Goal: Book appointment/travel/reservation

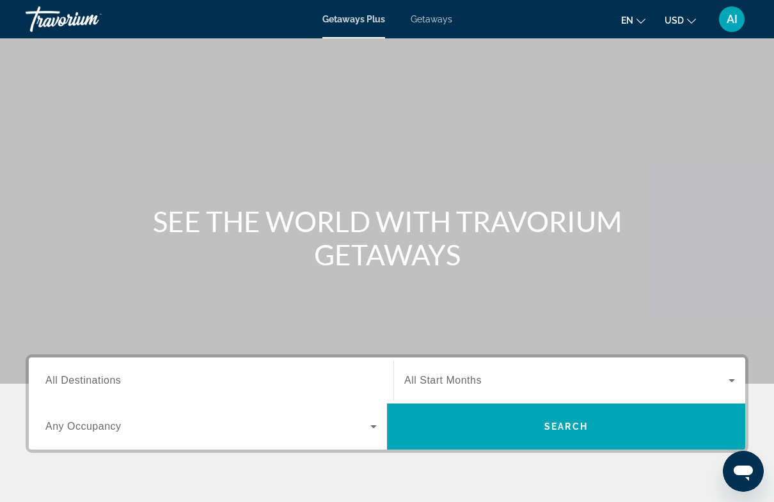
click at [639, 22] on icon "Change language" at bounding box center [641, 21] width 9 height 9
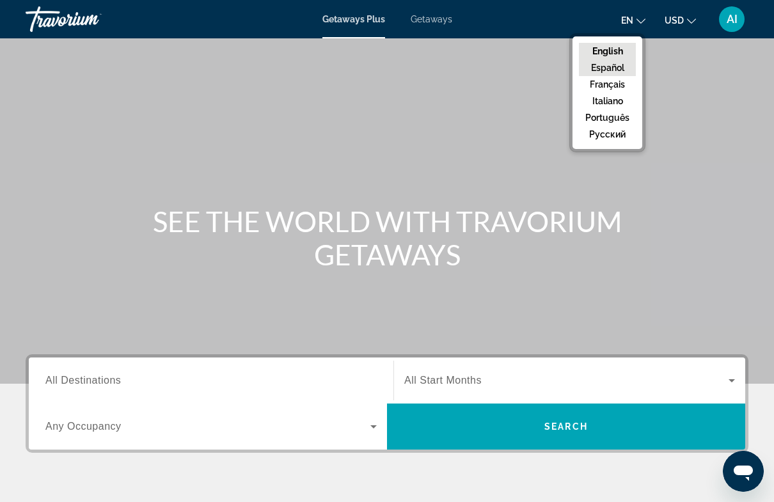
click at [620, 70] on button "Español" at bounding box center [607, 68] width 57 height 17
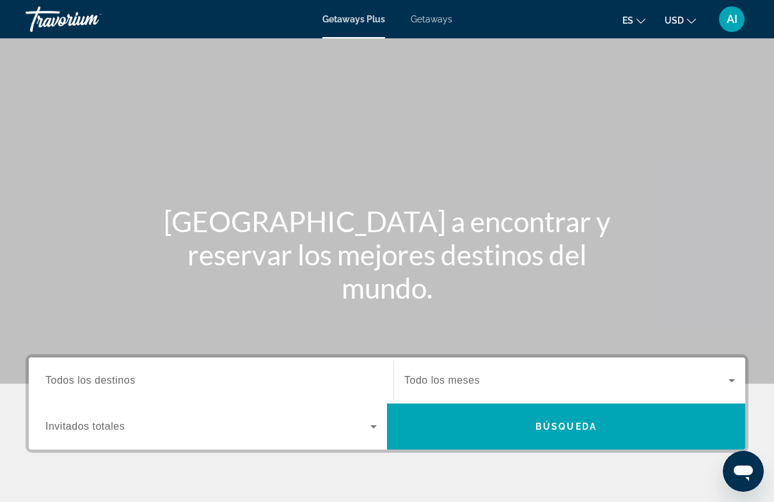
click at [438, 22] on span "Getaways" at bounding box center [432, 19] width 42 height 10
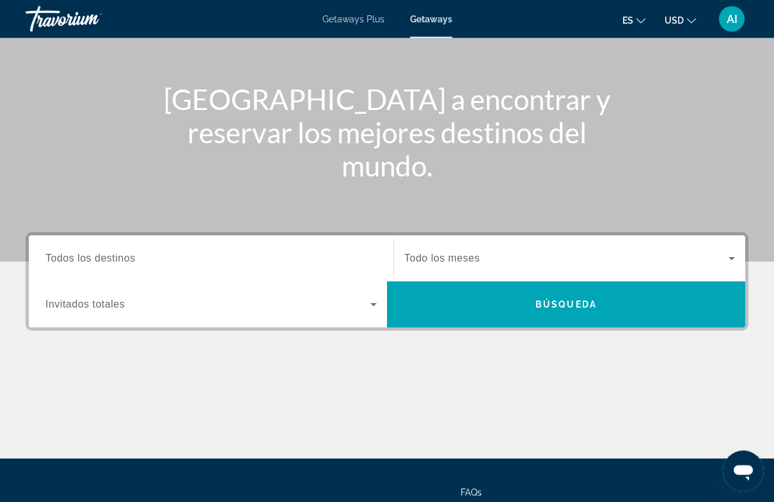
scroll to position [128, 0]
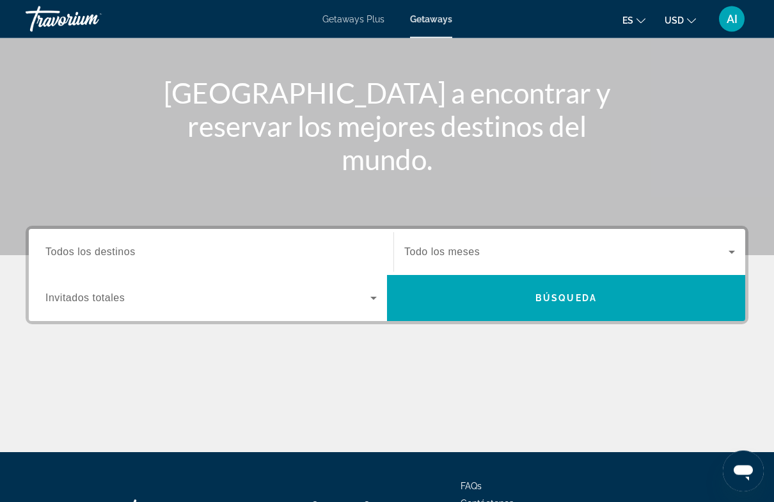
click at [245, 258] on input "Destination Todos los destinos" at bounding box center [211, 253] width 332 height 15
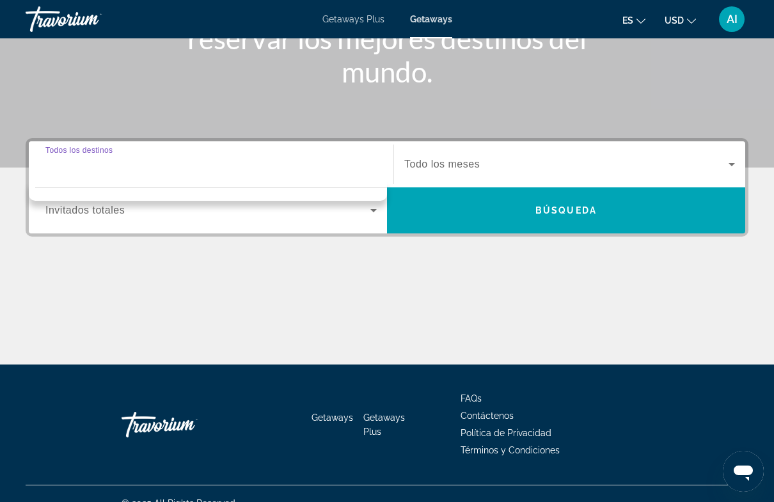
scroll to position [232, 0]
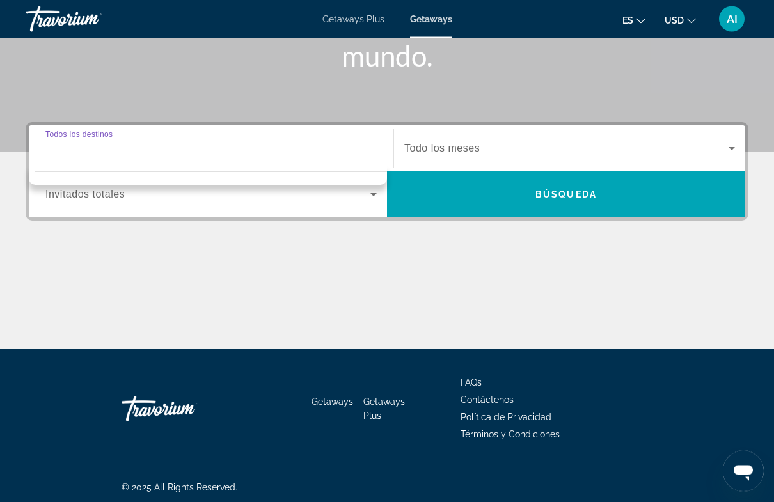
click at [237, 152] on input "Destination Todos los destinos" at bounding box center [211, 149] width 332 height 15
click at [204, 201] on span "Search widget" at bounding box center [207, 195] width 325 height 15
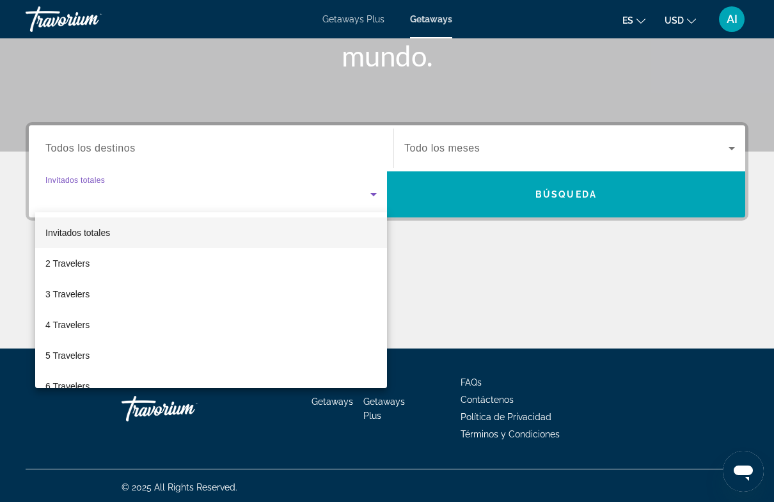
click at [244, 203] on div at bounding box center [387, 251] width 774 height 502
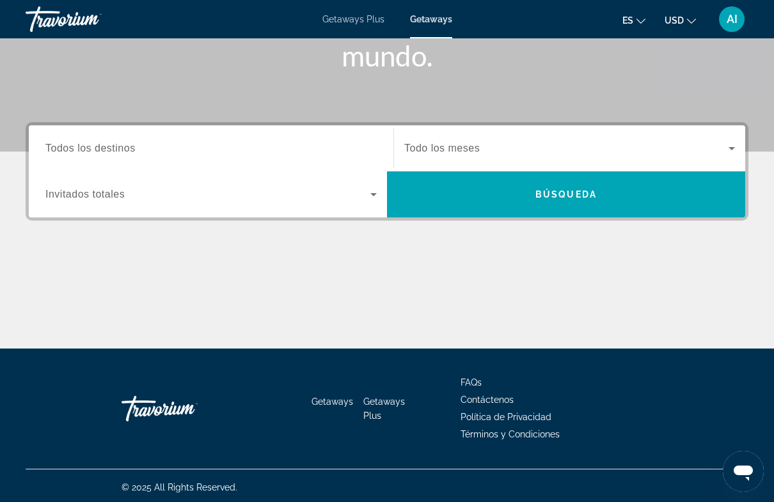
click at [248, 194] on span "Search widget" at bounding box center [207, 194] width 325 height 15
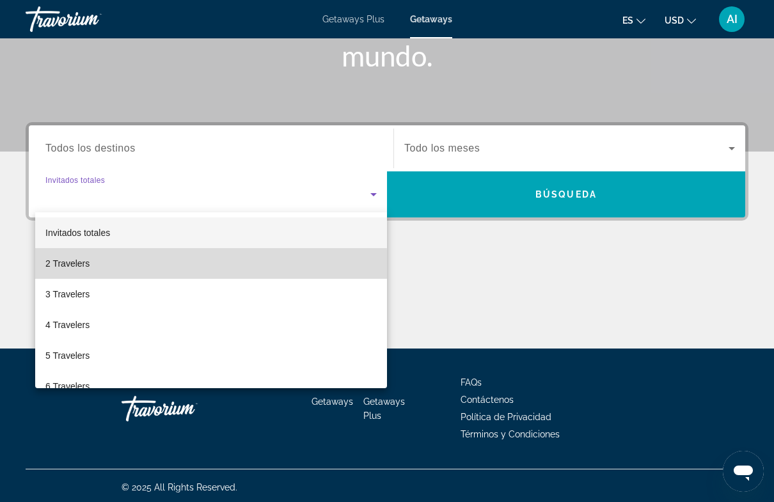
click at [109, 269] on mat-option "2 Travelers" at bounding box center [211, 263] width 352 height 31
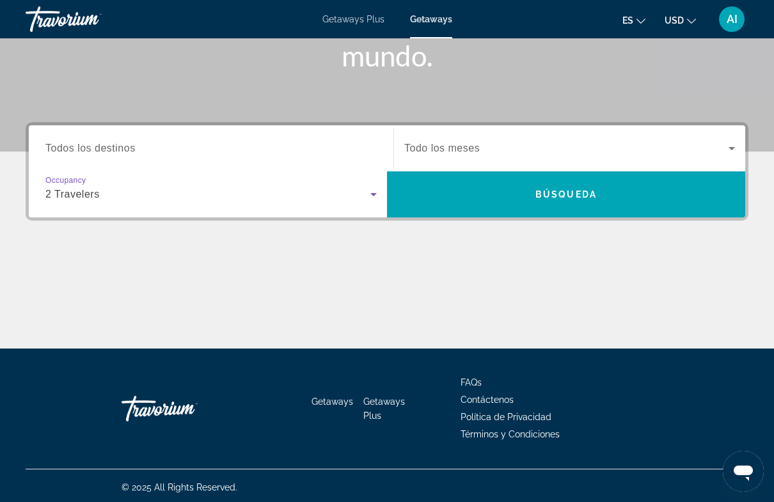
click at [500, 152] on span "Search widget" at bounding box center [566, 148] width 324 height 15
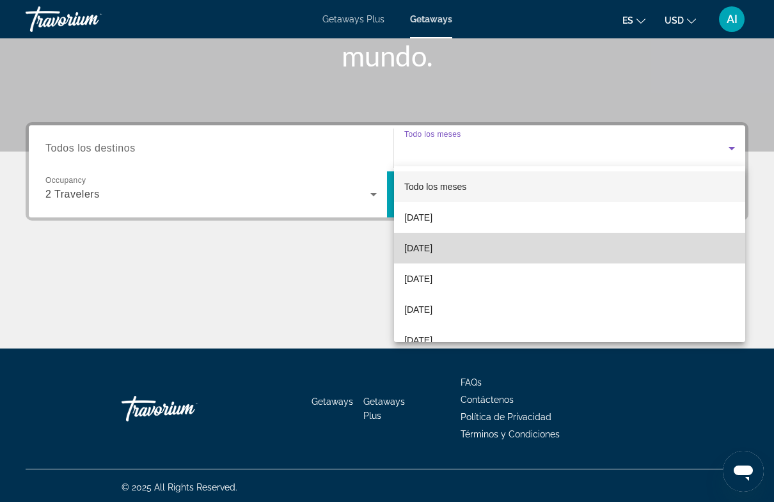
click at [433, 246] on span "[DATE]" at bounding box center [418, 248] width 28 height 15
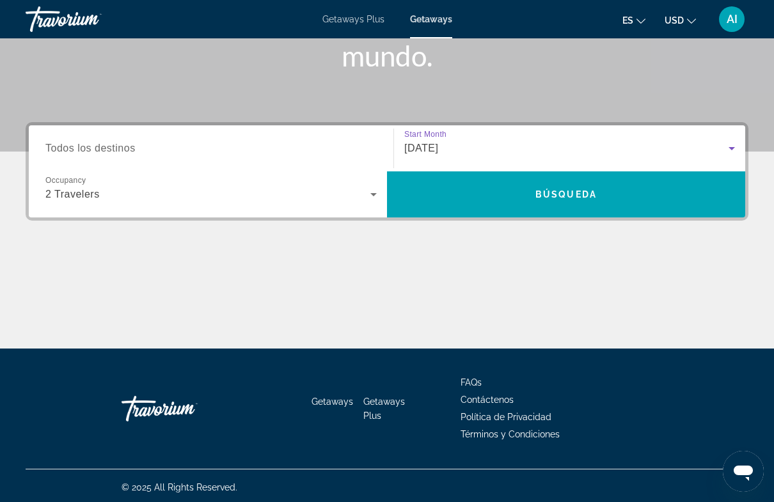
click at [173, 152] on input "Destination Todos los destinos" at bounding box center [211, 148] width 332 height 15
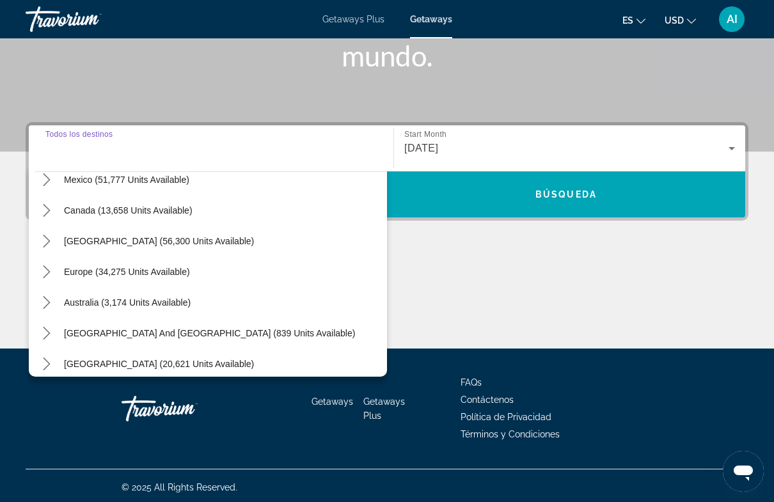
scroll to position [81, 0]
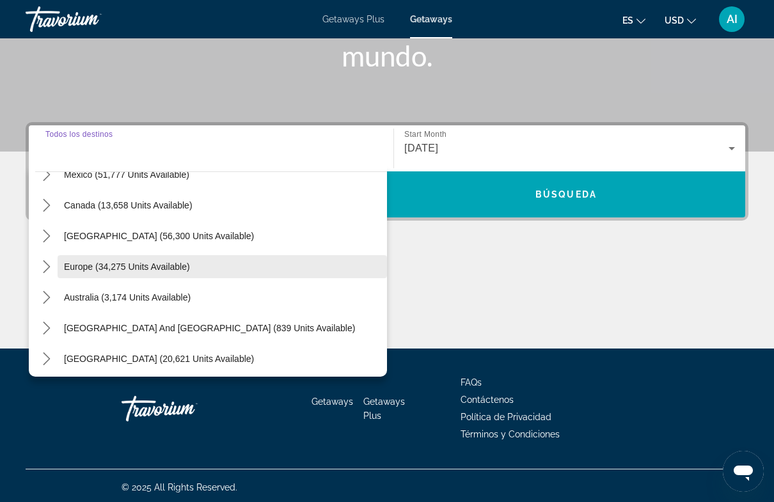
click at [60, 267] on span "Select destination: Europe (34,275 units available)" at bounding box center [223, 267] width 330 height 31
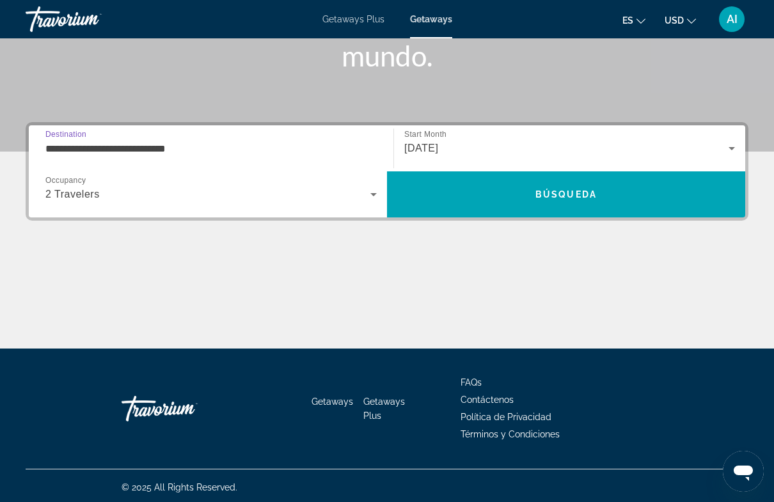
click at [75, 145] on input "**********" at bounding box center [211, 148] width 332 height 15
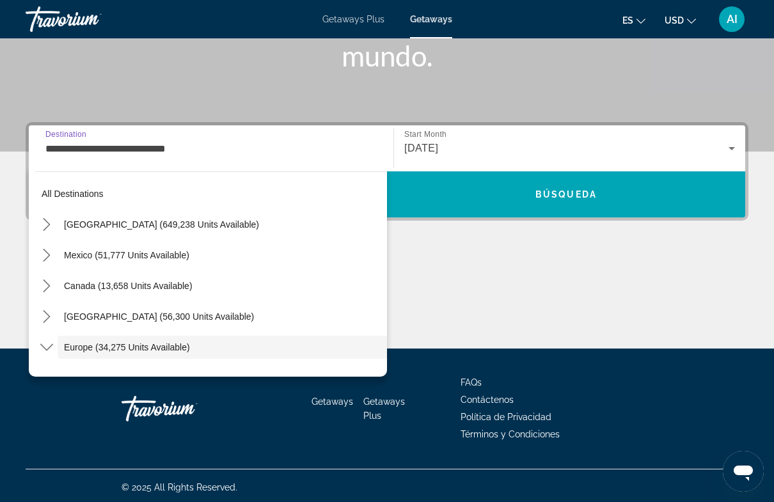
scroll to position [76, 0]
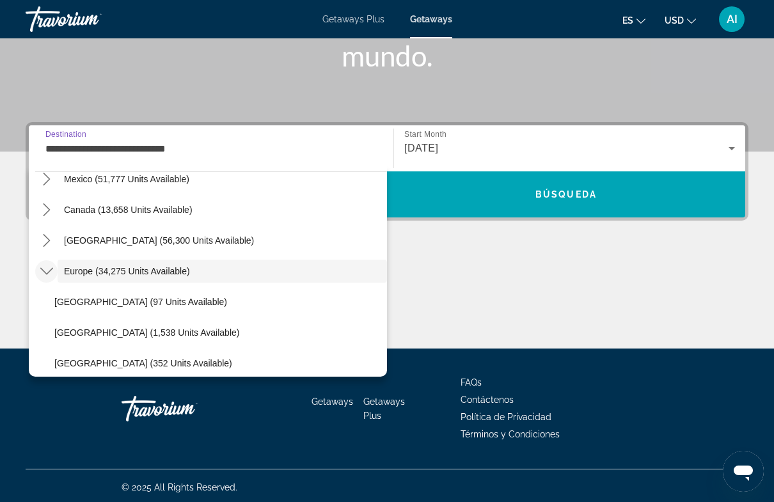
click at [48, 274] on icon "Toggle Europe (34,275 units available) submenu" at bounding box center [46, 271] width 13 height 7
click at [53, 273] on mat-icon "Toggle Europe (34,275 units available) submenu" at bounding box center [46, 271] width 22 height 22
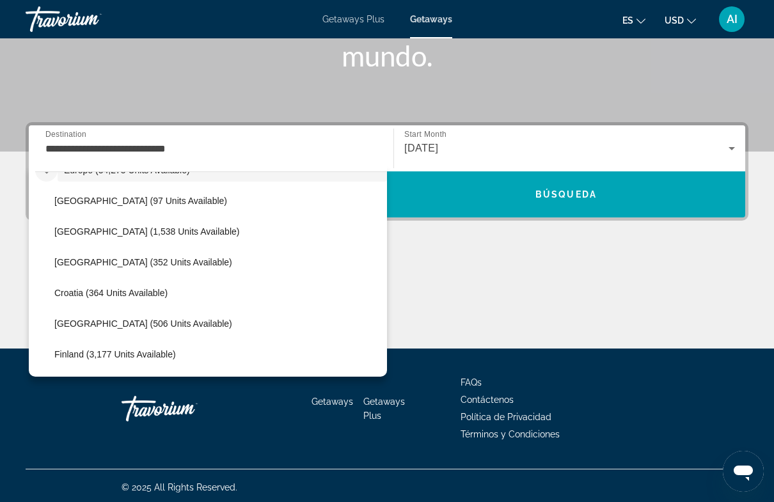
scroll to position [236, 0]
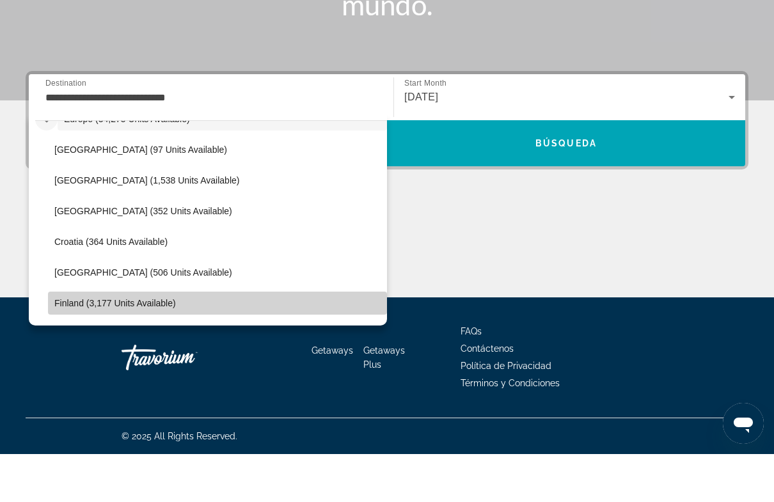
click at [181, 336] on span "Select destination: Finland (3,177 units available)" at bounding box center [217, 351] width 339 height 31
type input "**********"
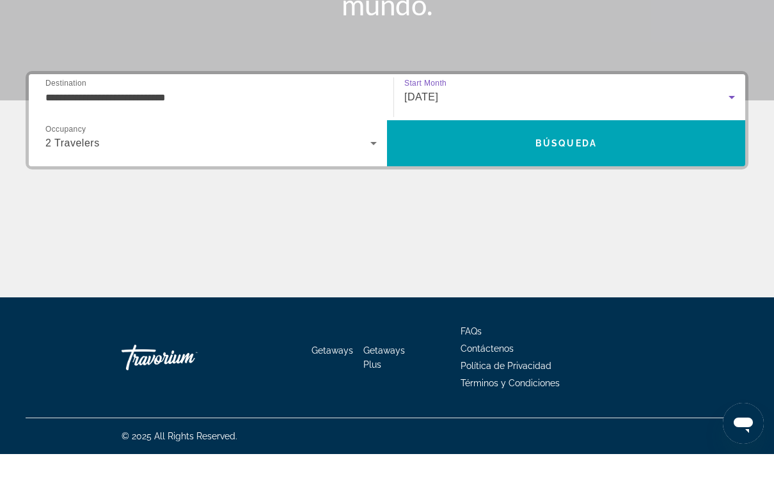
click at [733, 138] on icon "Search widget" at bounding box center [731, 145] width 15 height 15
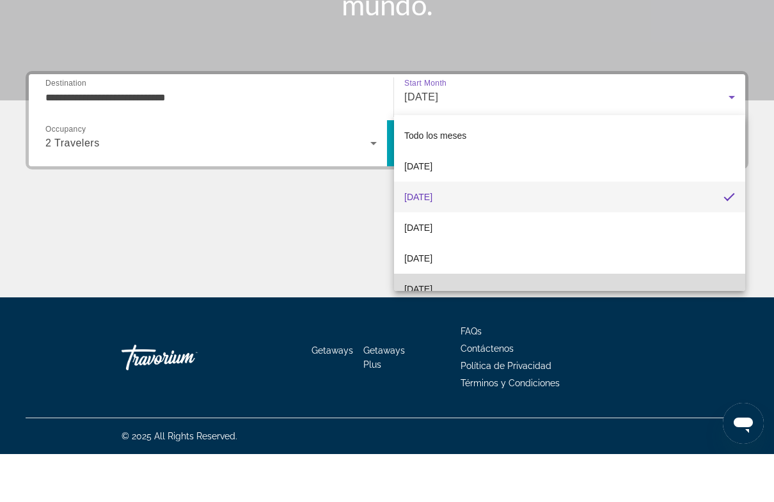
click at [525, 322] on mat-option "[DATE]" at bounding box center [569, 337] width 351 height 31
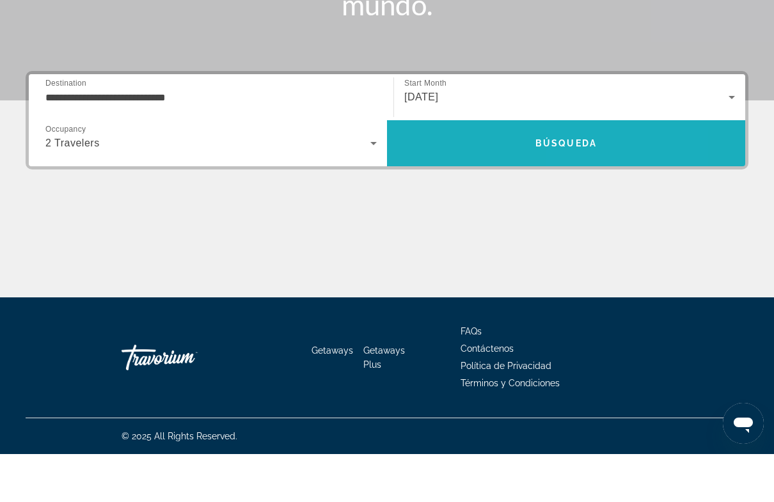
drag, startPoint x: 583, startPoint y: 164, endPoint x: 583, endPoint y: 447, distance: 283.5
click at [583, 168] on span "Search" at bounding box center [566, 191] width 358 height 46
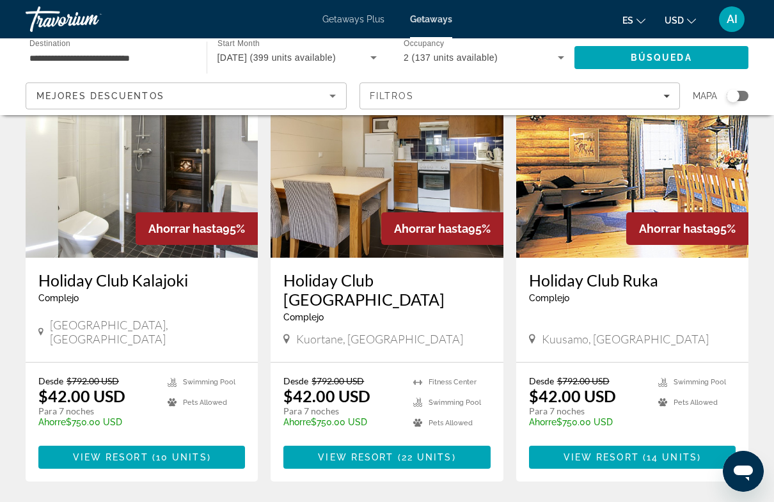
scroll to position [114, 0]
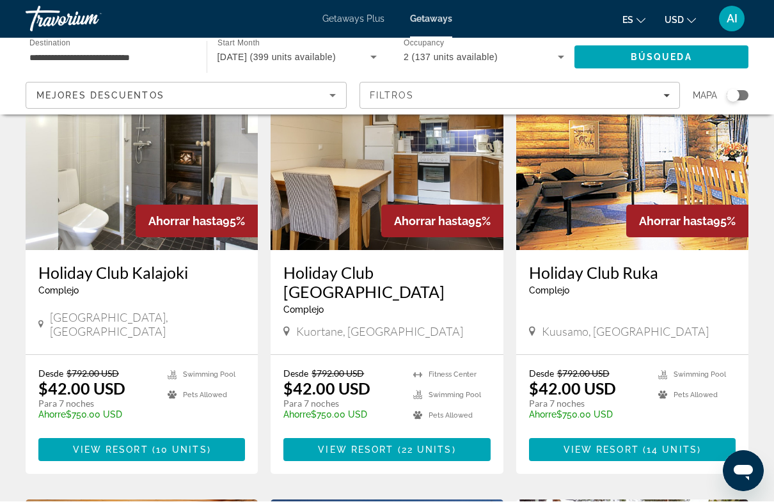
click at [581, 173] on img "Main content" at bounding box center [632, 148] width 232 height 205
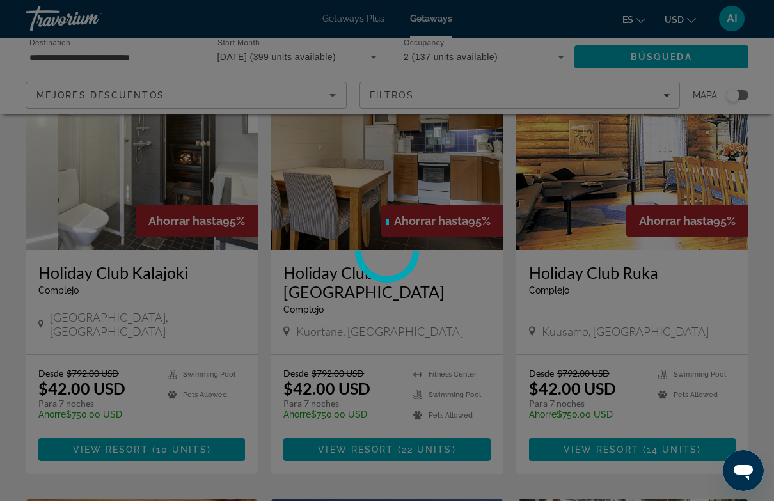
scroll to position [115, 0]
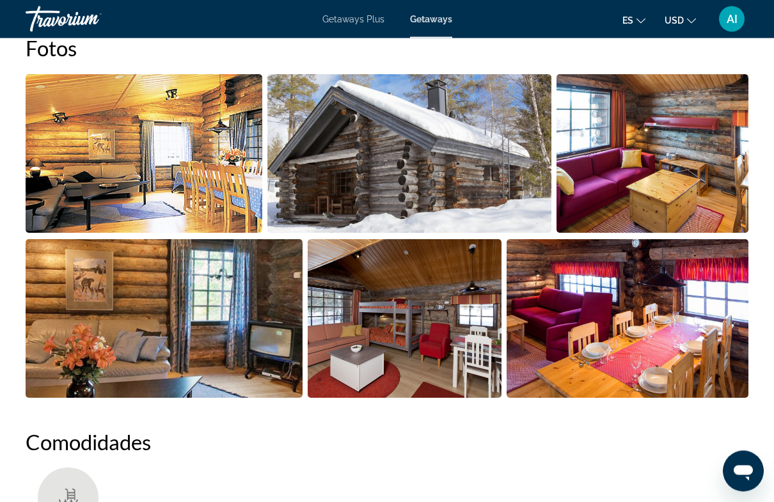
scroll to position [857, 0]
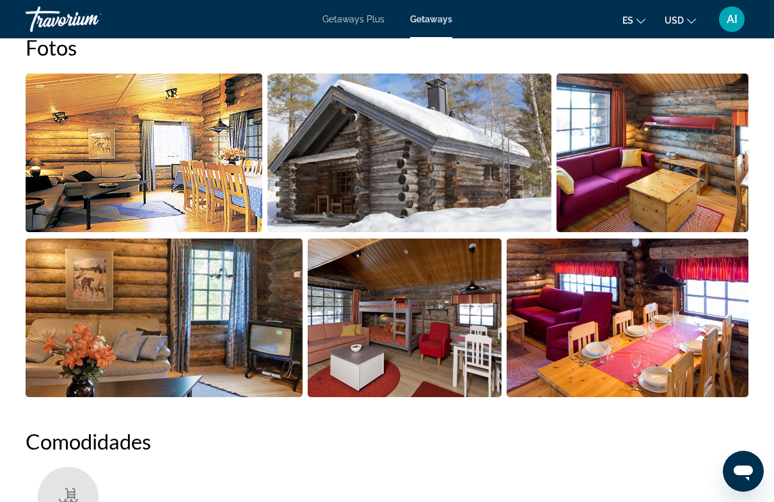
click at [721, 393] on img "Open full-screen image slider" at bounding box center [628, 318] width 242 height 159
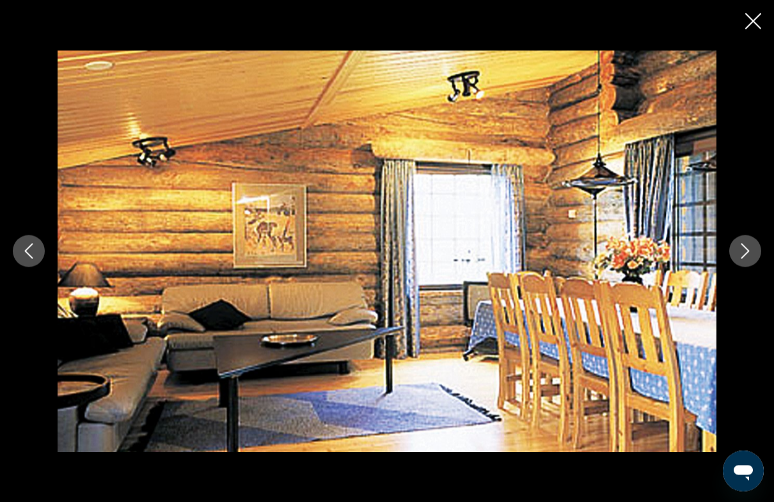
scroll to position [985, 0]
click at [770, 13] on div "prev next" at bounding box center [387, 251] width 774 height 502
click at [751, 23] on icon "Close slideshow" at bounding box center [754, 21] width 16 height 16
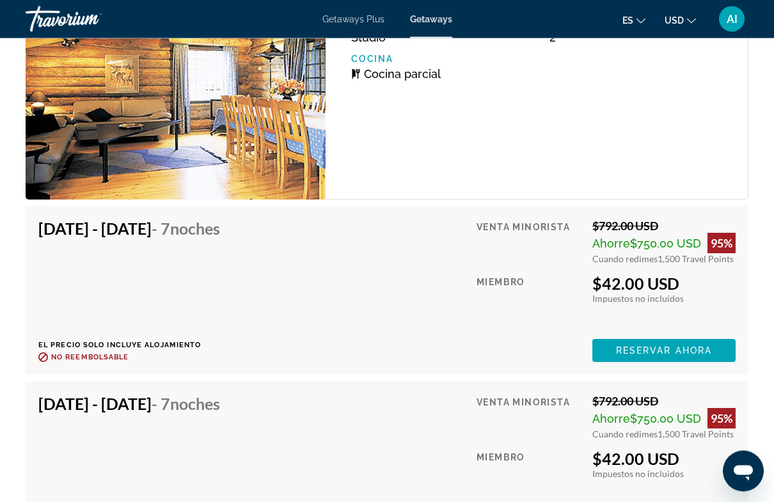
scroll to position [2458, 0]
click at [670, 348] on span "Reservar ahora" at bounding box center [664, 351] width 96 height 10
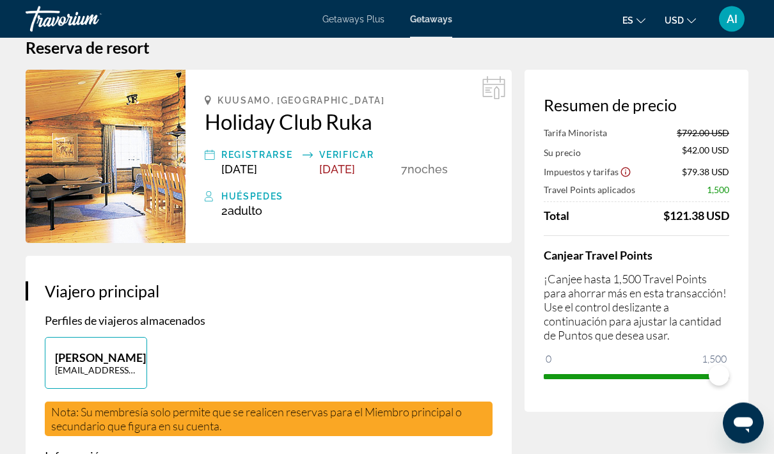
scroll to position [26, 0]
